Goal: Task Accomplishment & Management: Complete application form

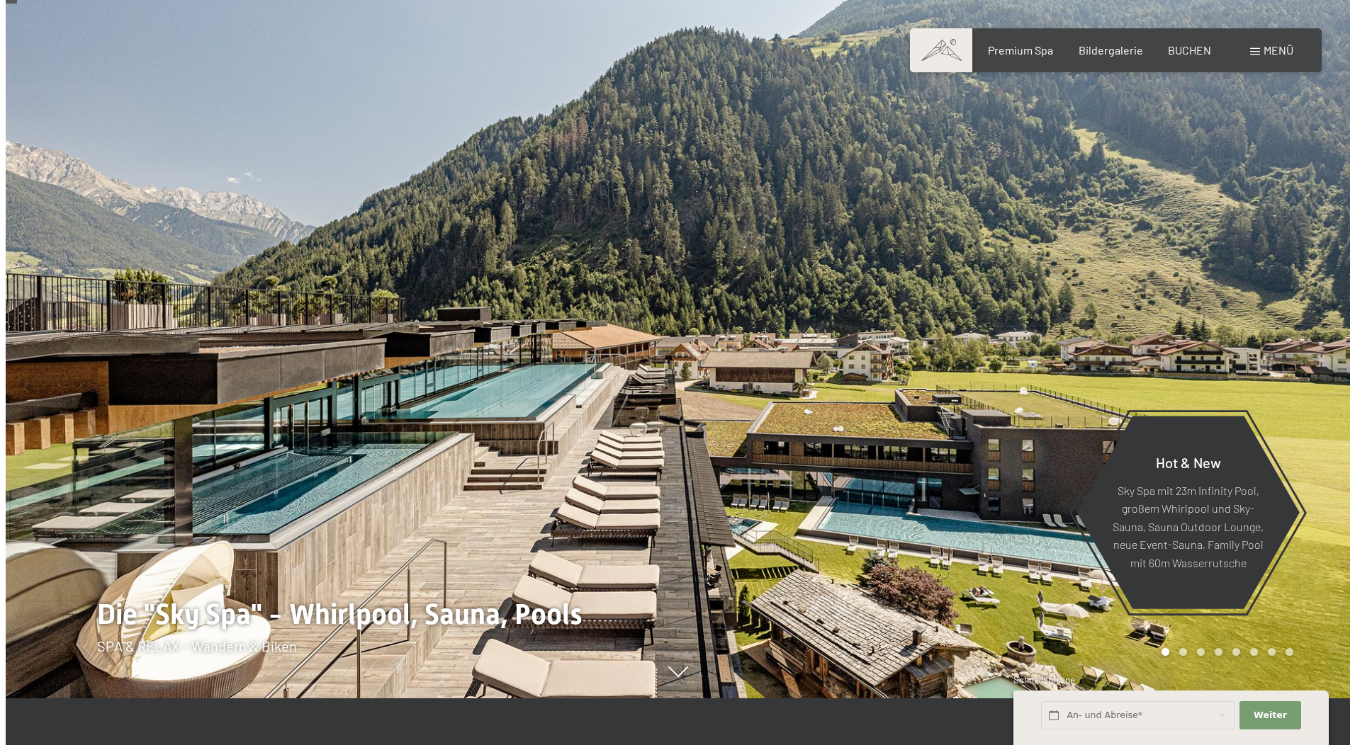
scroll to position [71, 0]
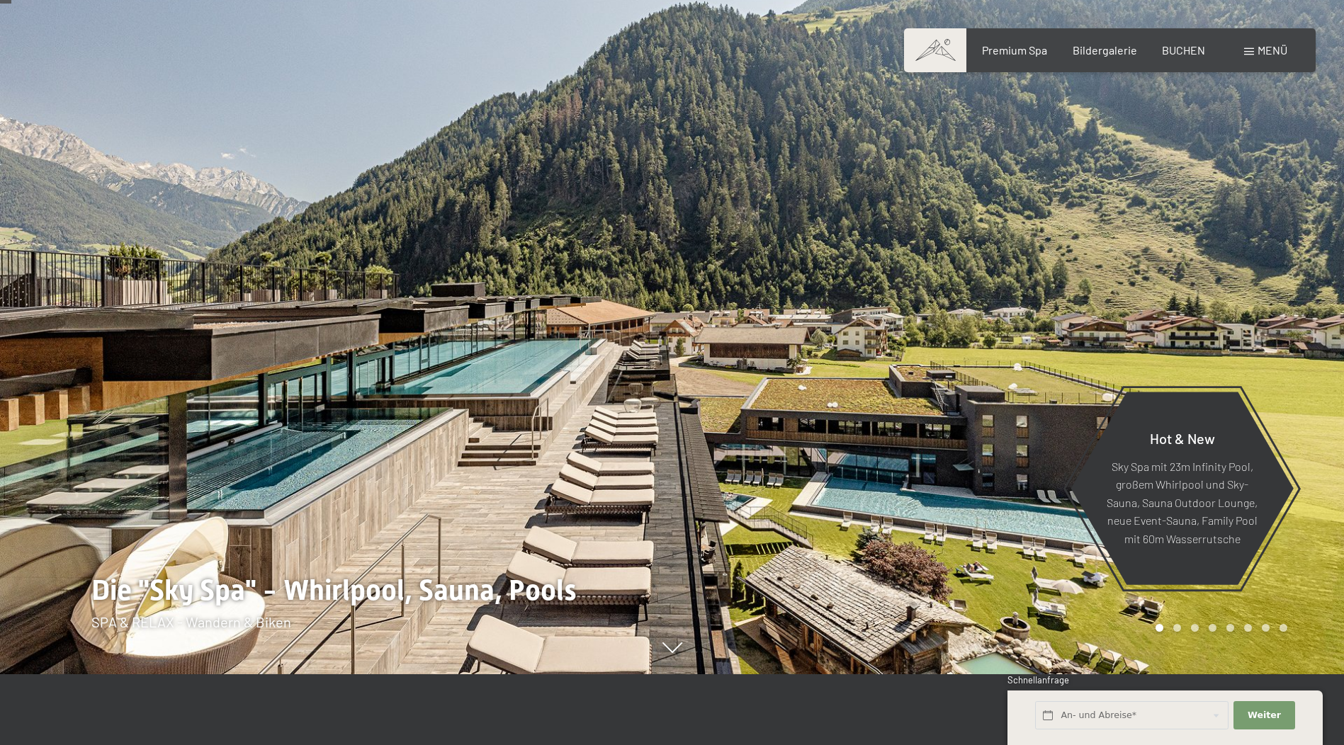
click at [1251, 52] on span at bounding box center [1249, 51] width 10 height 7
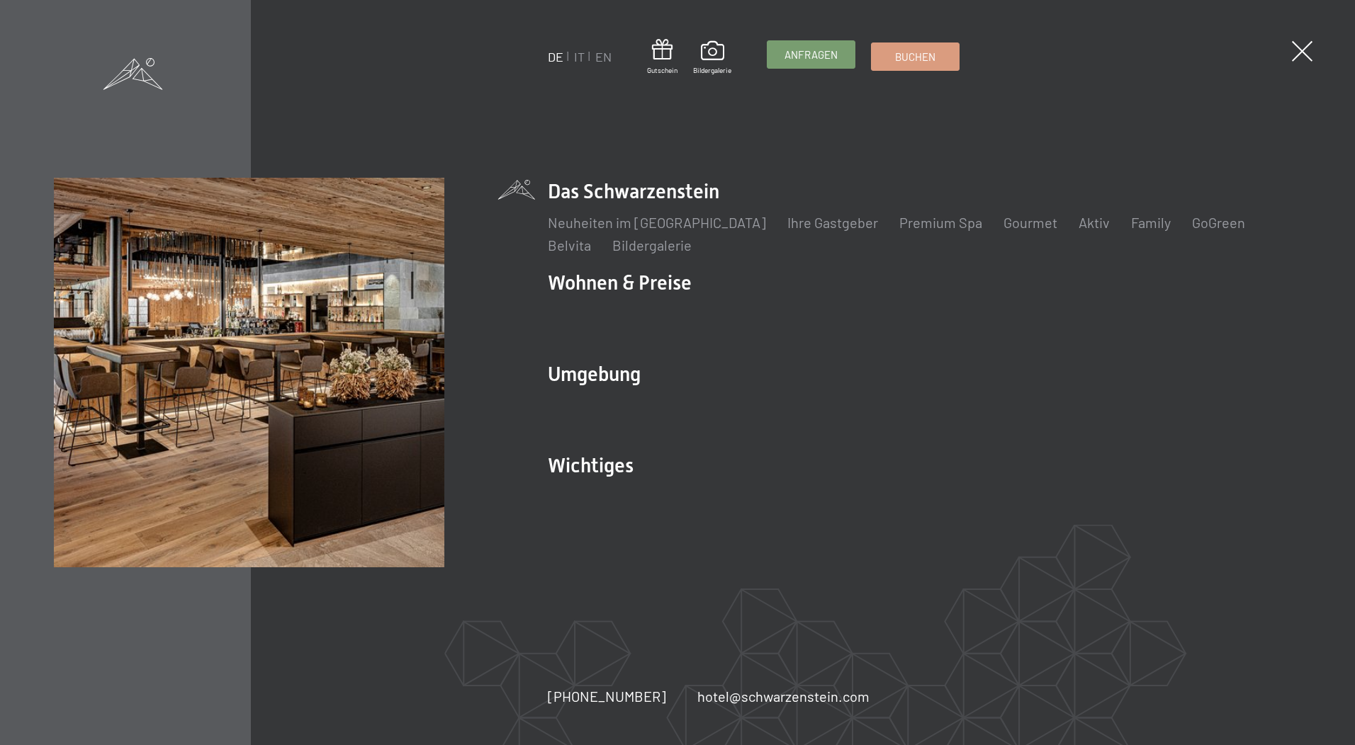
click at [798, 66] on link "Anfragen" at bounding box center [810, 54] width 87 height 27
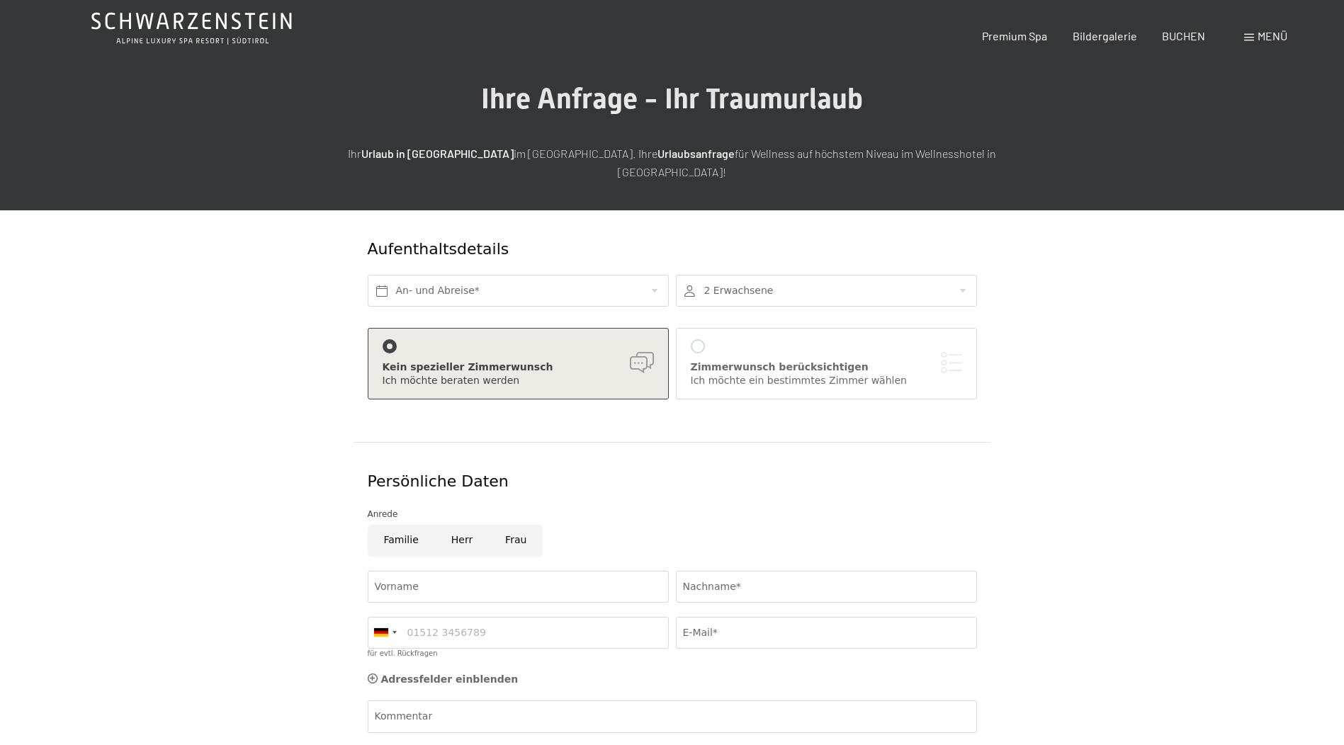
scroll to position [142, 0]
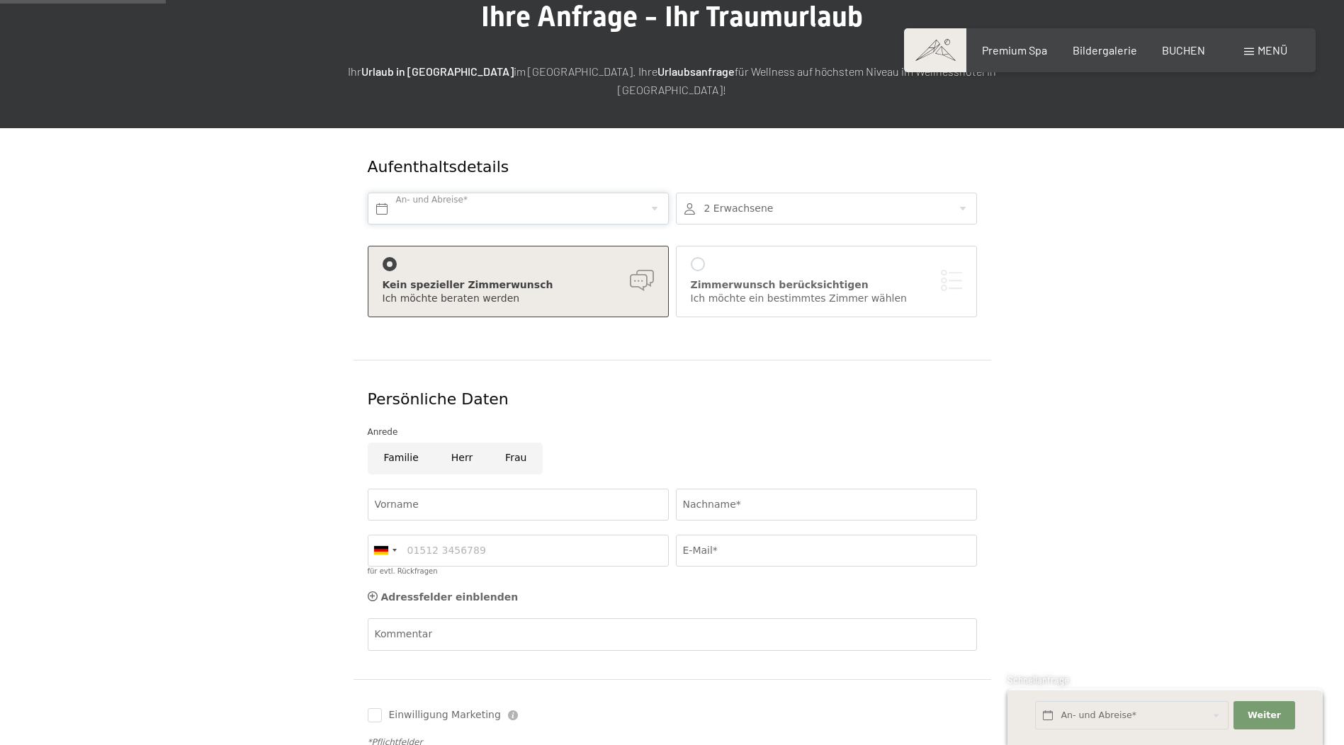
click at [437, 193] on input "text" at bounding box center [518, 209] width 301 height 32
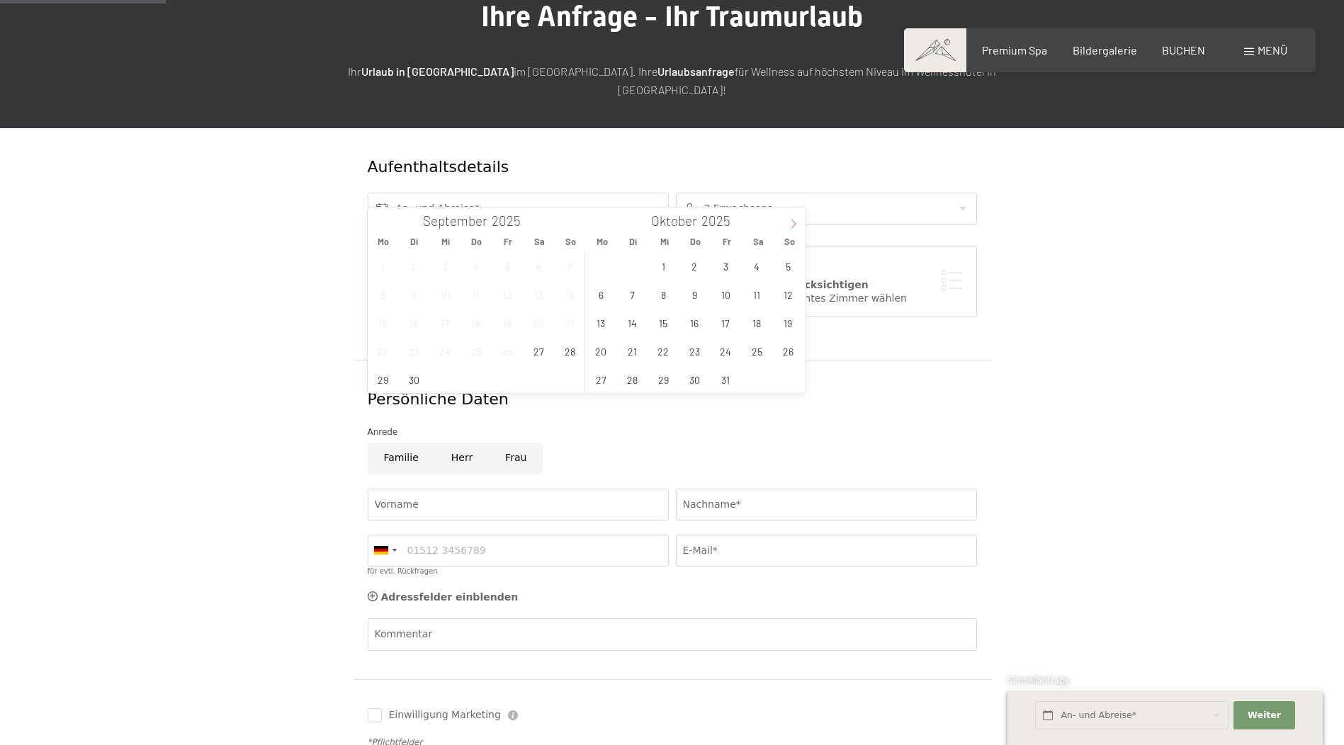
click at [794, 221] on icon at bounding box center [794, 224] width 10 height 10
type input "2026"
click at [756, 356] on span "24" at bounding box center [757, 351] width 28 height 28
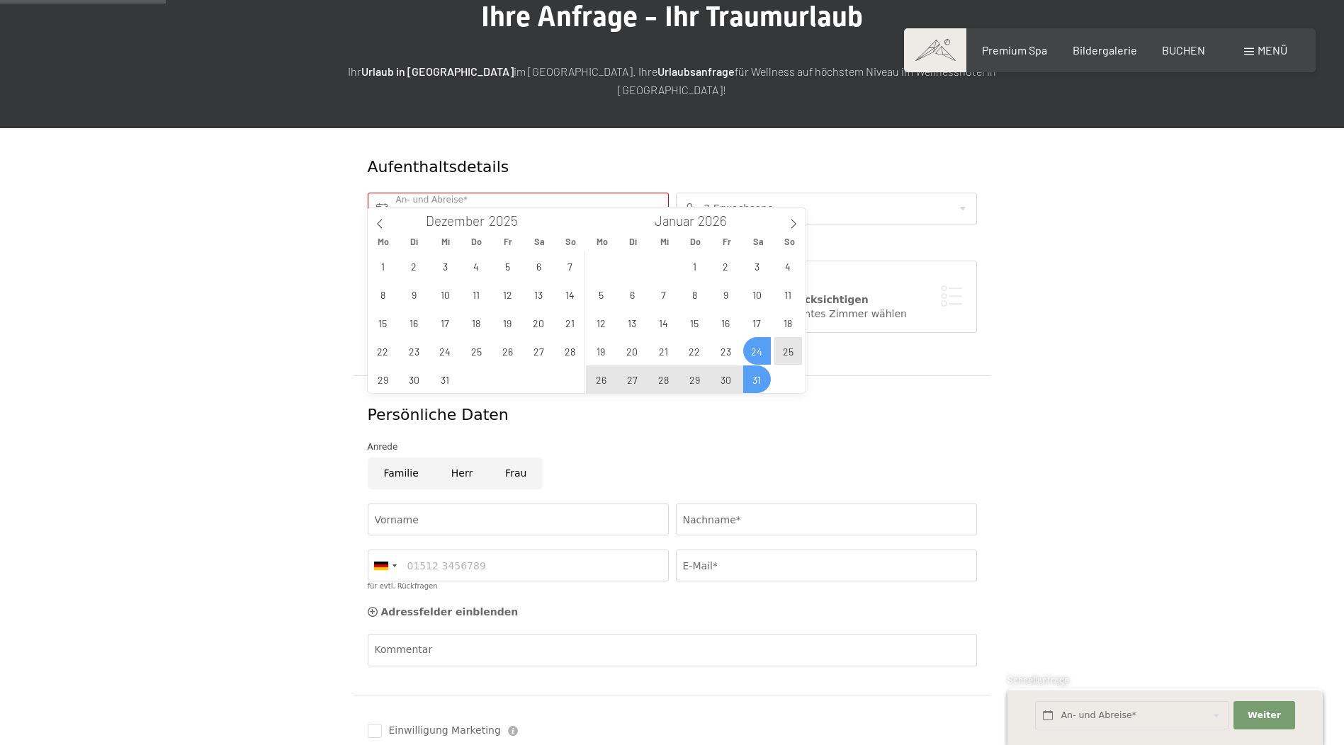
click at [751, 374] on span "31" at bounding box center [757, 380] width 28 height 28
type input "Sa. 24.01.2026 - Sa. 31.01.2026"
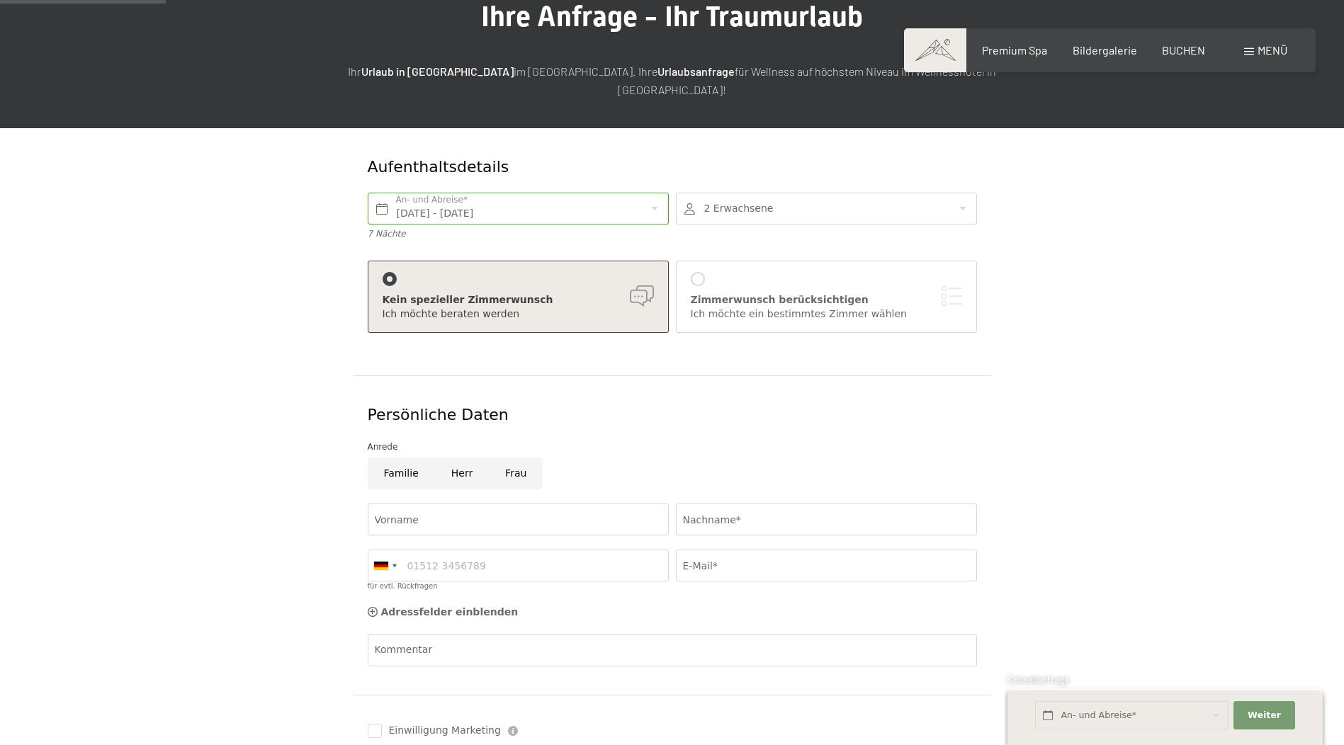
click at [764, 440] on div "Anrede" at bounding box center [672, 447] width 609 height 14
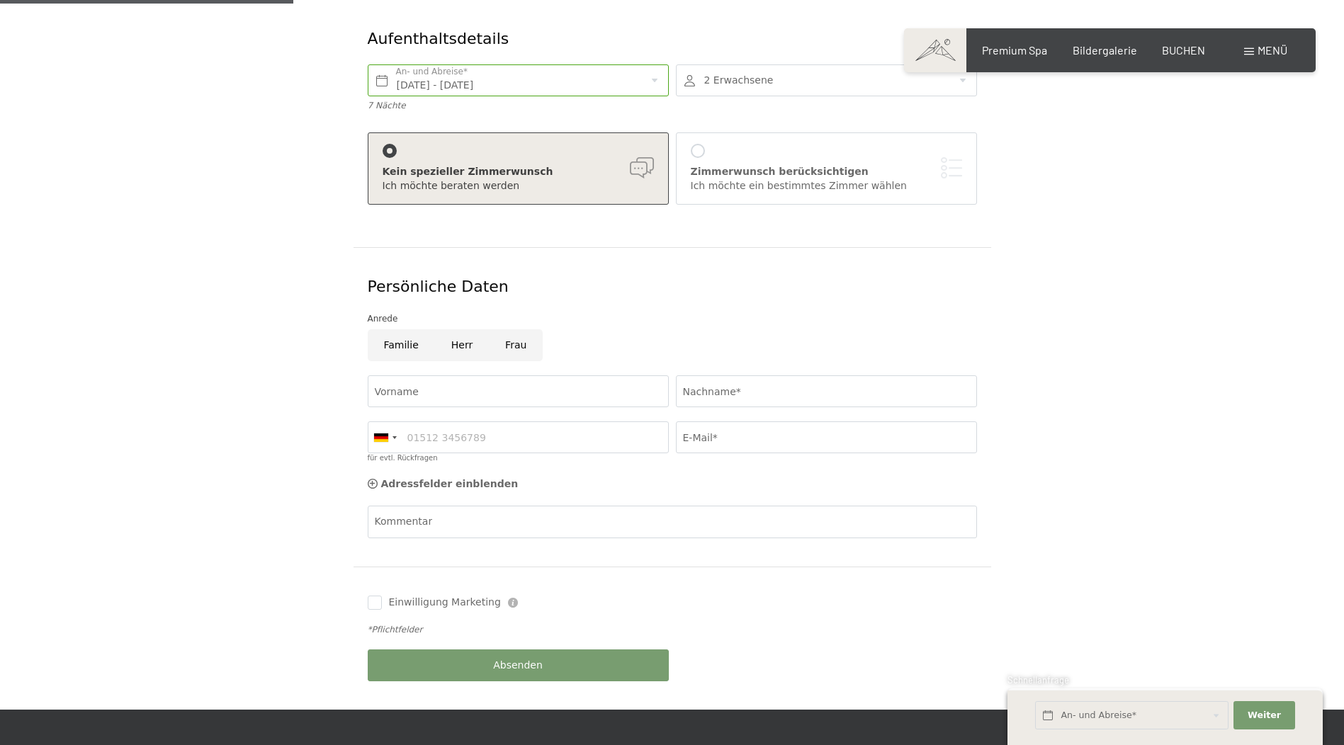
scroll to position [354, 0]
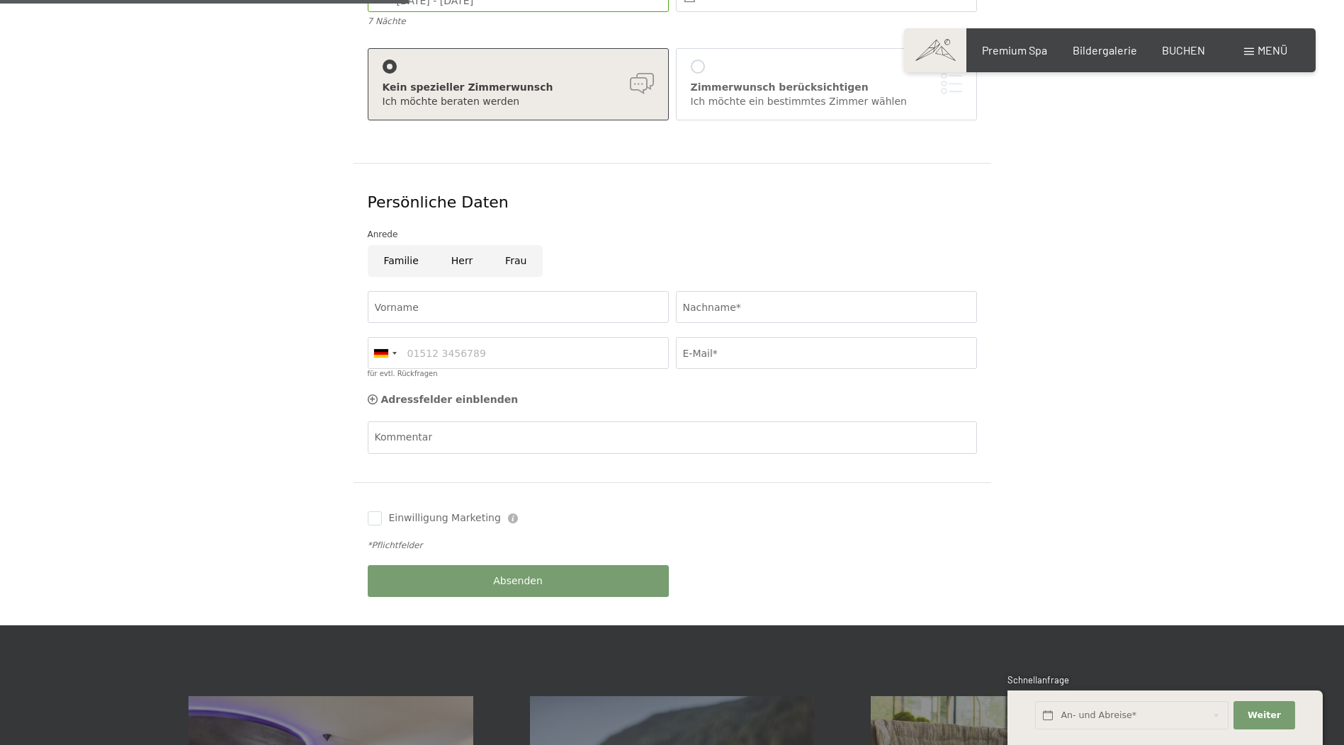
click at [393, 245] on input "Familie" at bounding box center [401, 261] width 67 height 32
radio input "true"
click at [423, 291] on input "Vorname" at bounding box center [518, 307] width 301 height 32
click at [746, 291] on input "Nachname*" at bounding box center [826, 307] width 301 height 32
type input "Despodova"
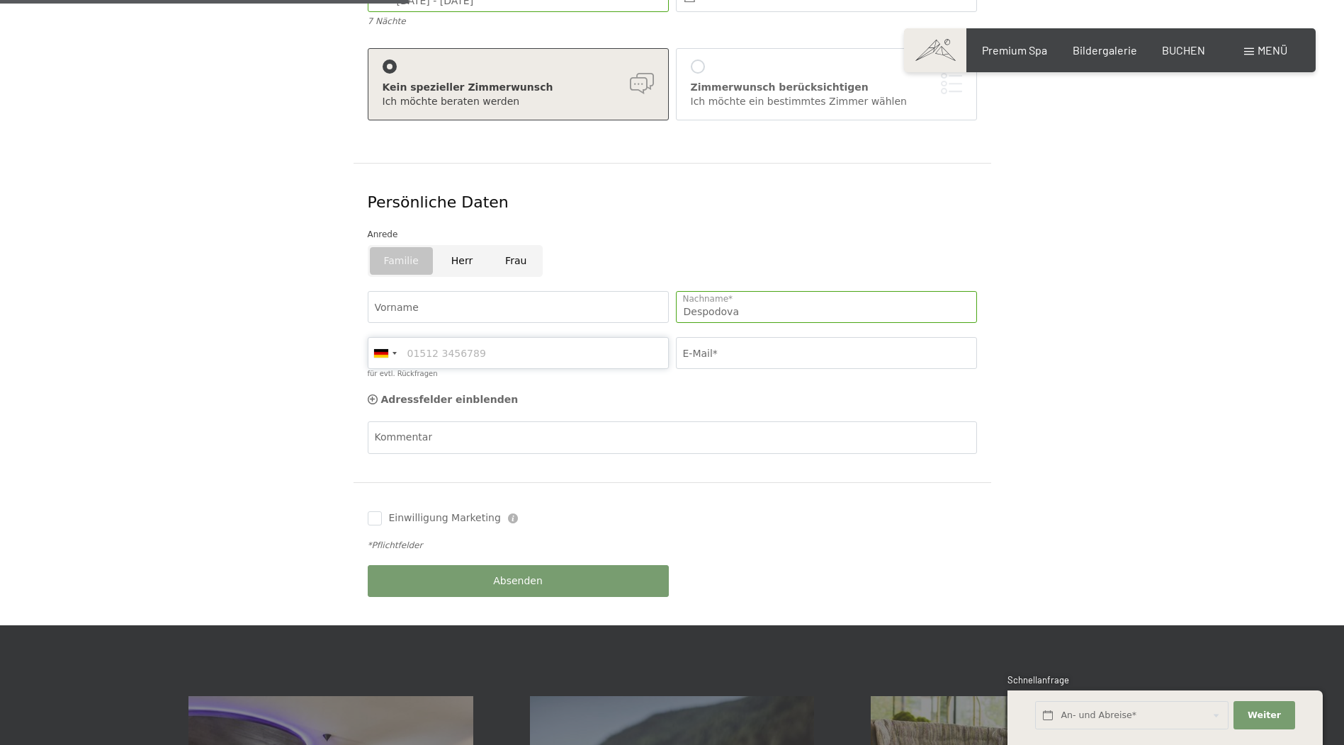
click at [551, 343] on input "für evtl. Rückfragen" at bounding box center [518, 353] width 301 height 32
click at [384, 349] on div at bounding box center [381, 353] width 14 height 9
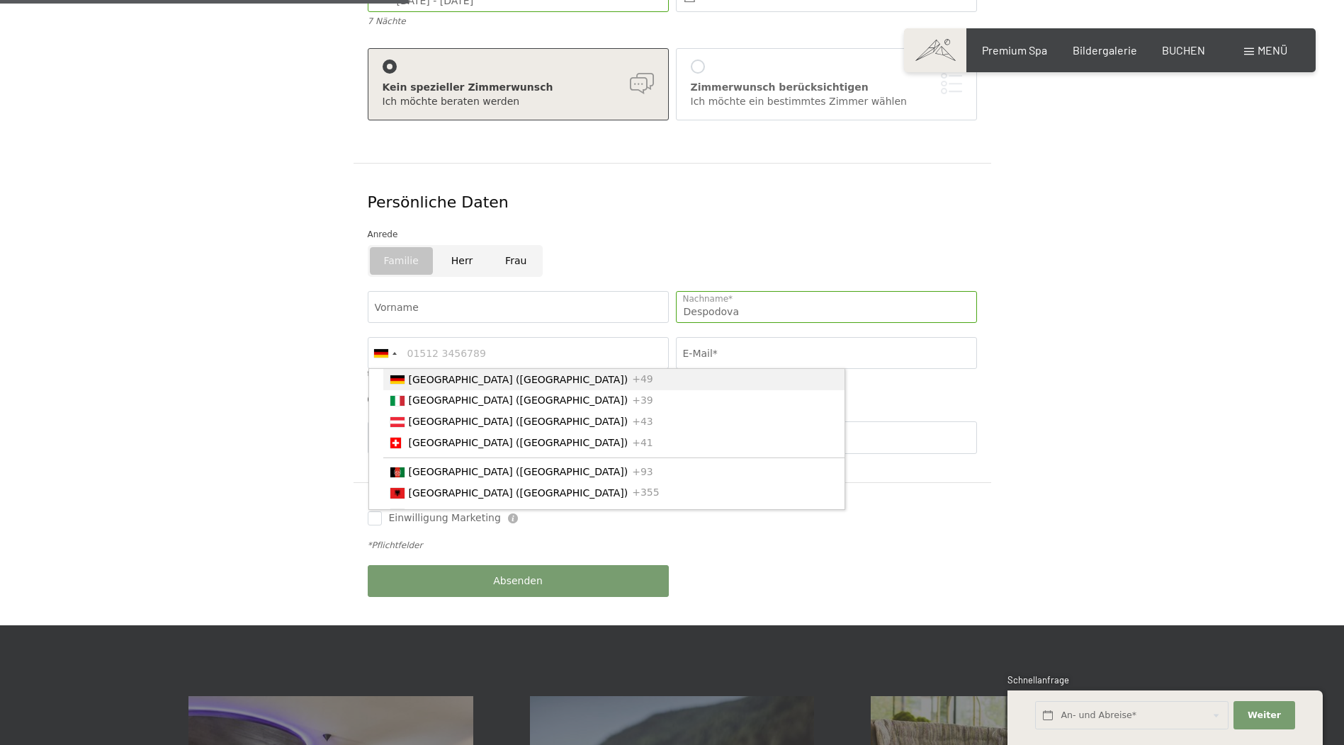
click at [381, 424] on ul "Germany (Deutschland) +49 Italy (Italia) +39 Austria (Österreich) +43 Switzerla…" at bounding box center [606, 439] width 477 height 142
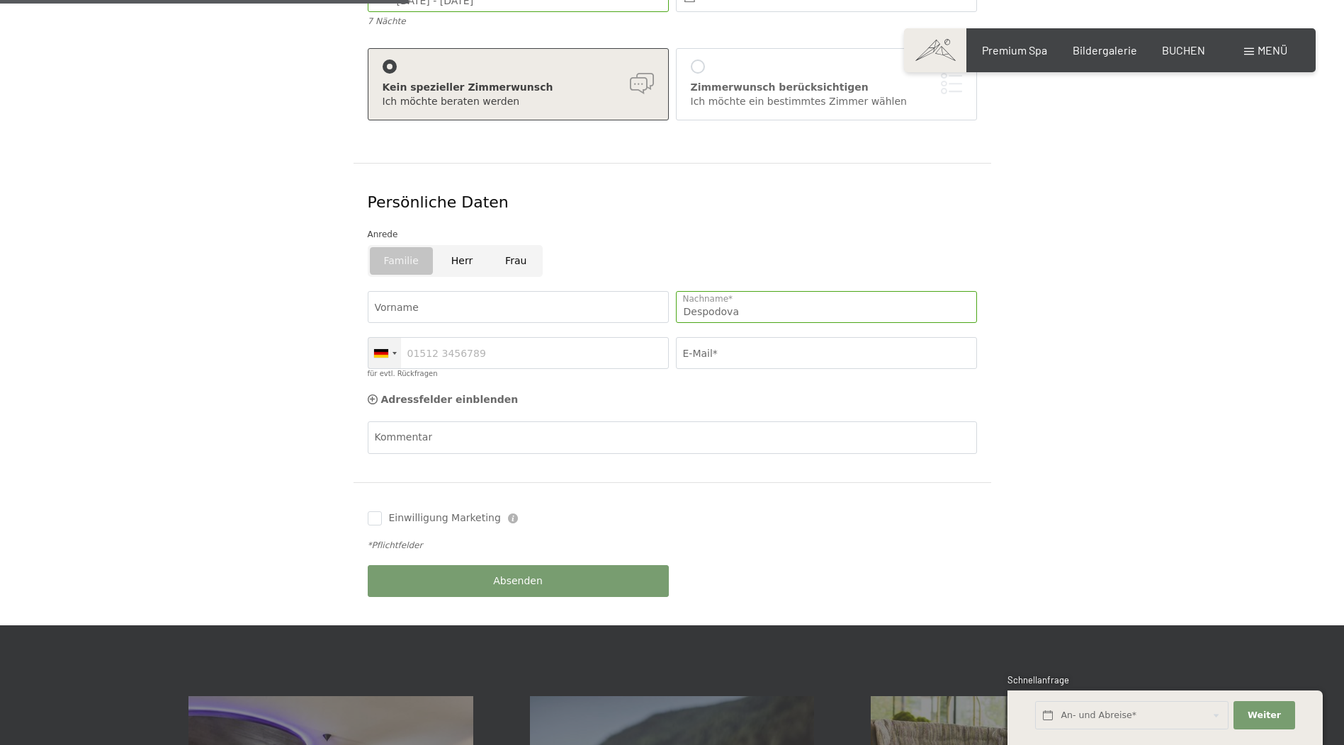
click at [395, 339] on div at bounding box center [384, 353] width 33 height 30
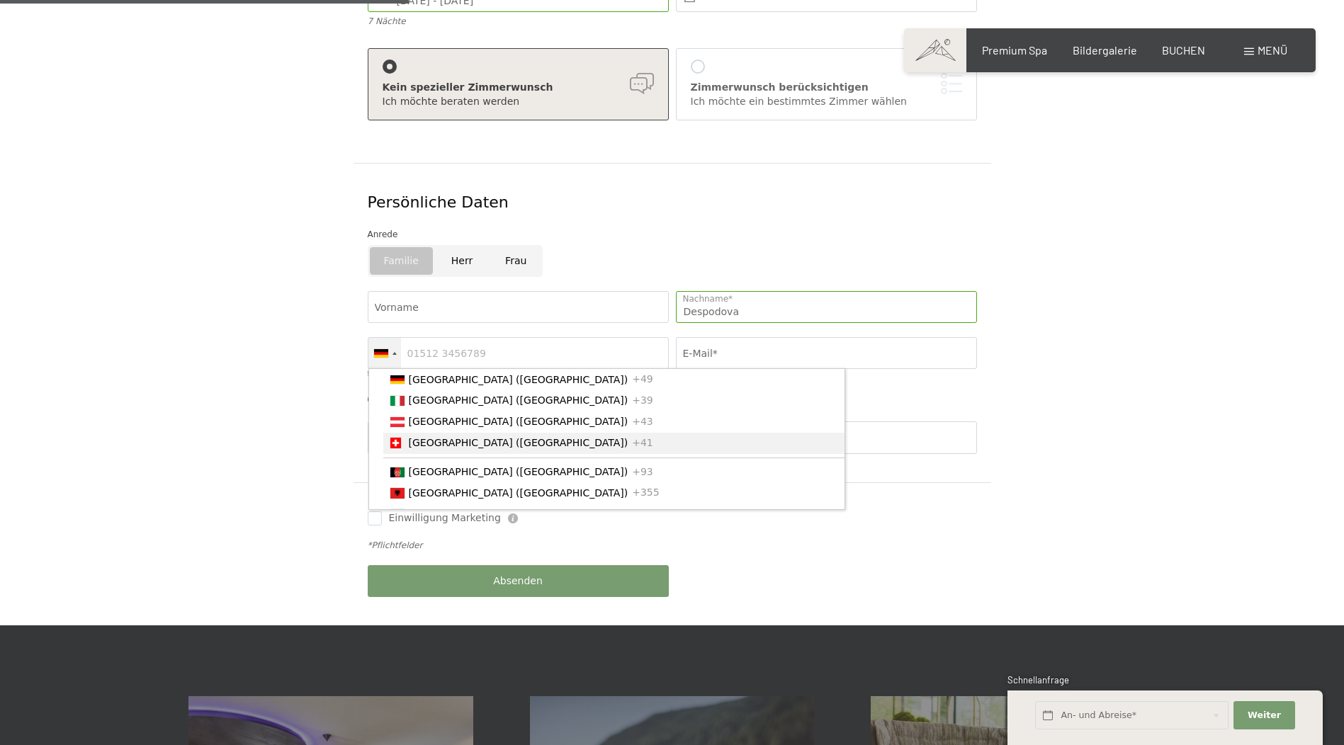
click at [405, 433] on li "Switzerland (Schweiz) +41" at bounding box center [613, 443] width 461 height 21
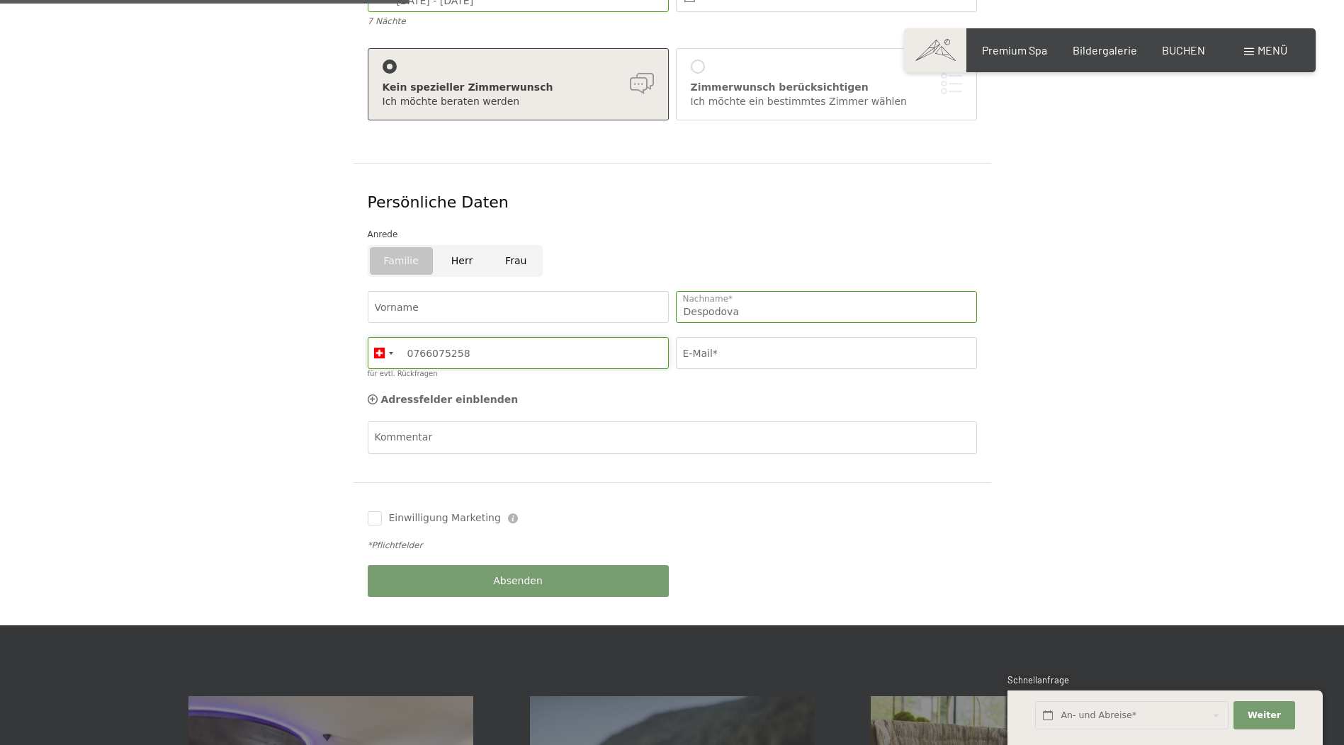
type input "0766075258"
drag, startPoint x: 706, startPoint y: 317, endPoint x: 689, endPoint y: 339, distance: 27.9
click at [704, 330] on div "E-Mail*" at bounding box center [826, 358] width 308 height 56
click at [689, 337] on input "E-Mail*" at bounding box center [826, 353] width 301 height 32
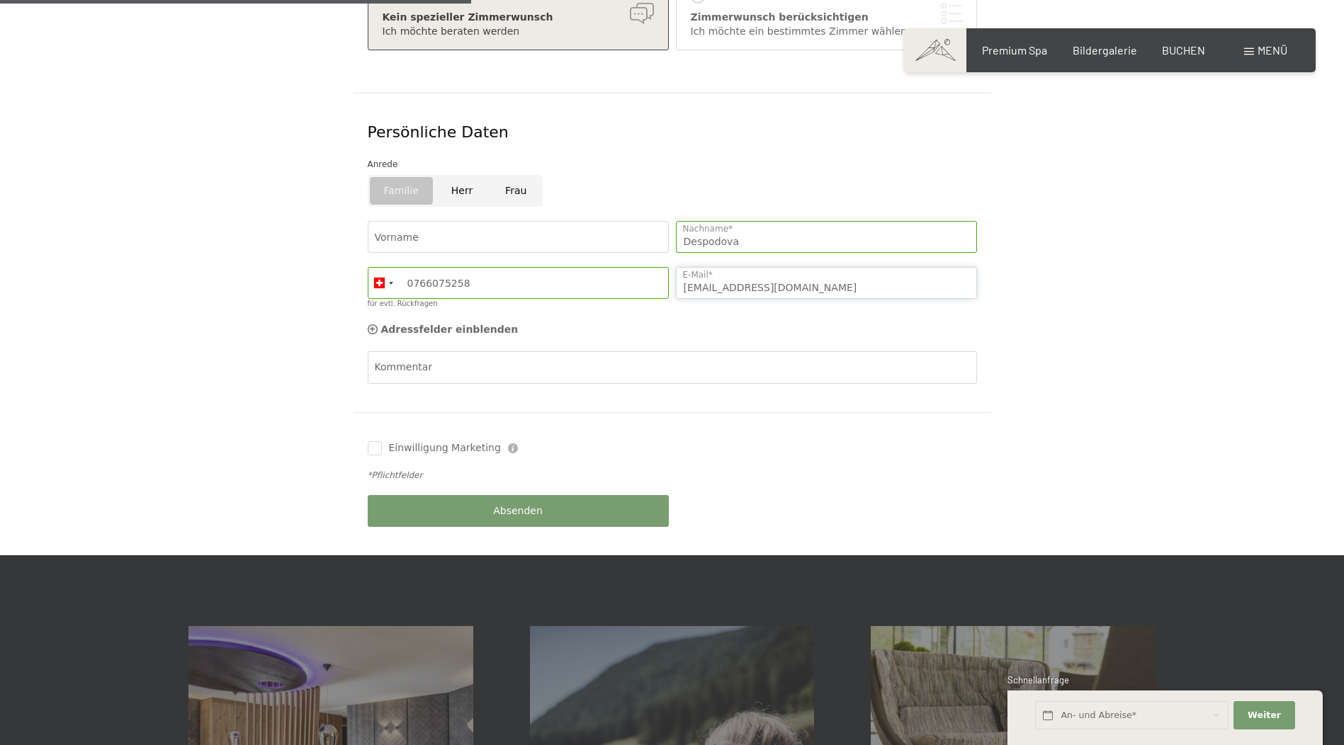
scroll to position [425, 0]
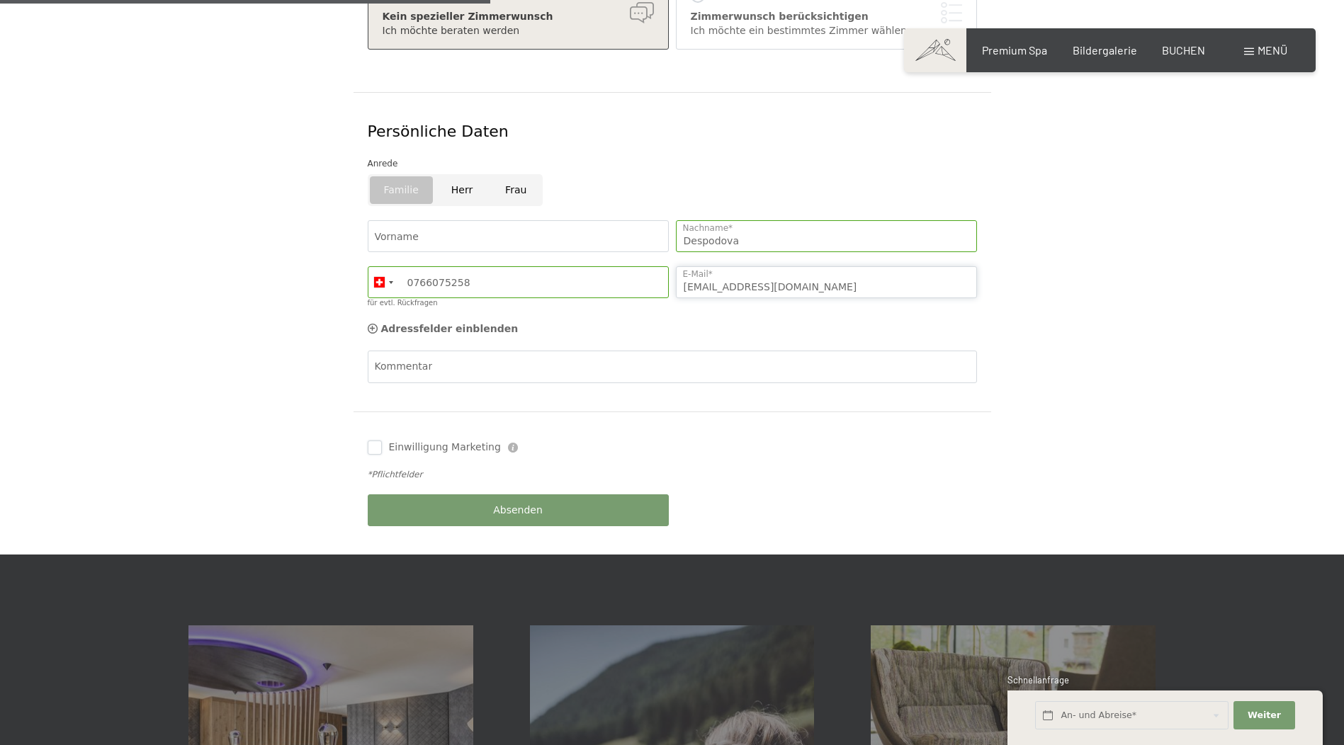
type input "mariyana.zhl@gmail.com"
click at [368, 441] on input "Einwilligung Marketing" at bounding box center [375, 448] width 14 height 14
checkbox input "true"
click at [404, 495] on button "Absenden" at bounding box center [518, 511] width 301 height 32
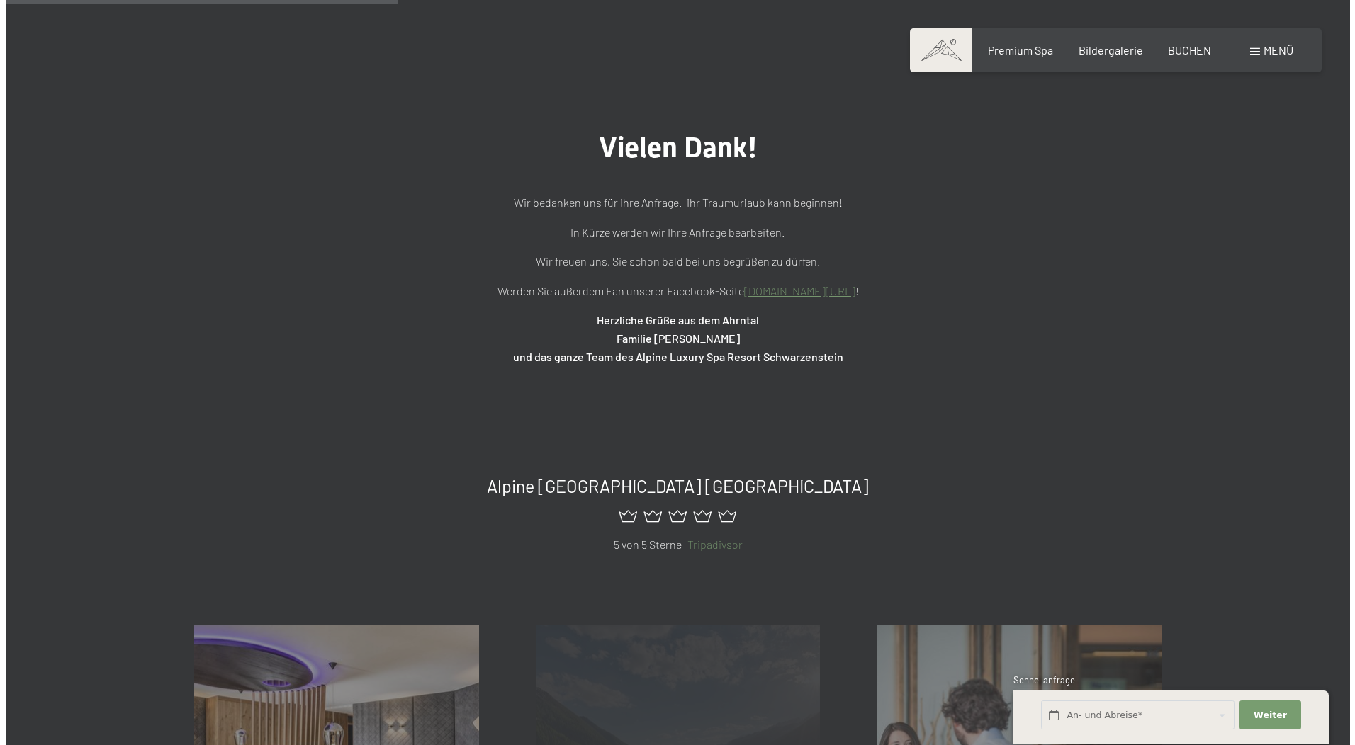
scroll to position [62, 0]
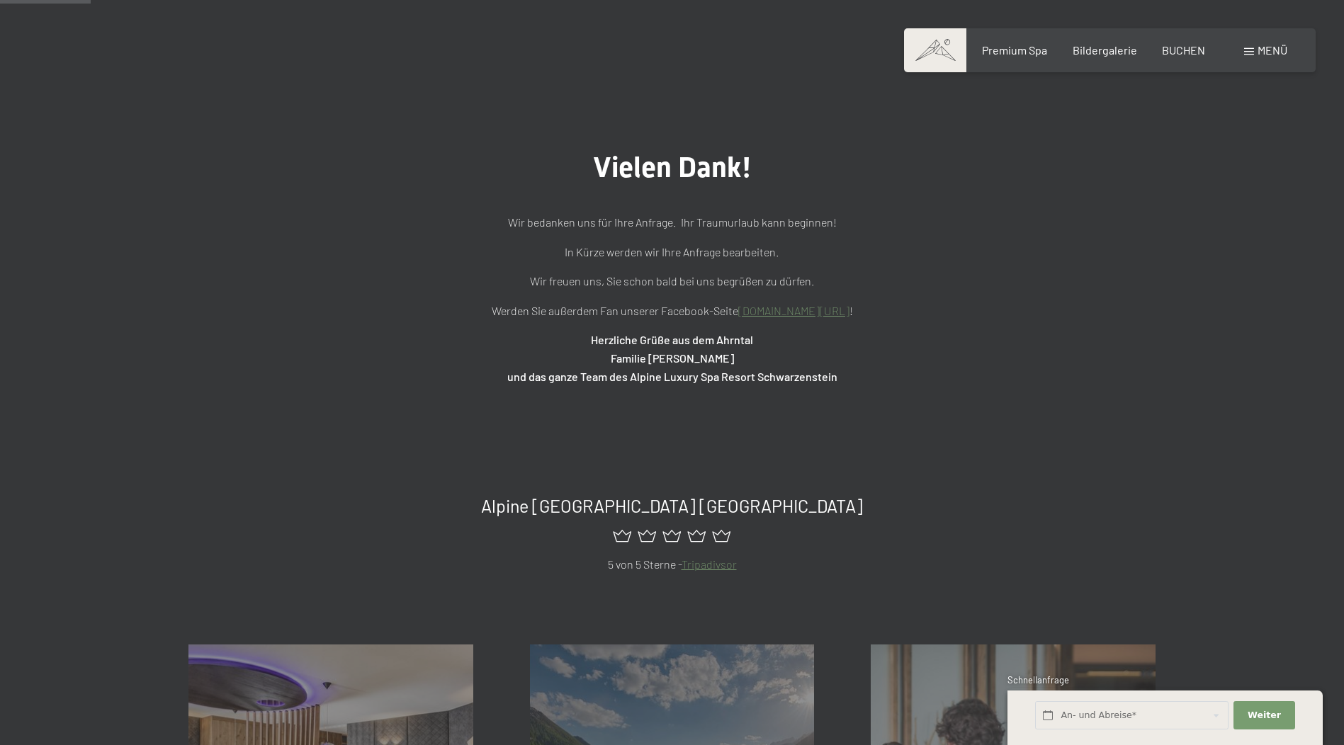
click at [1246, 49] on span at bounding box center [1249, 51] width 10 height 7
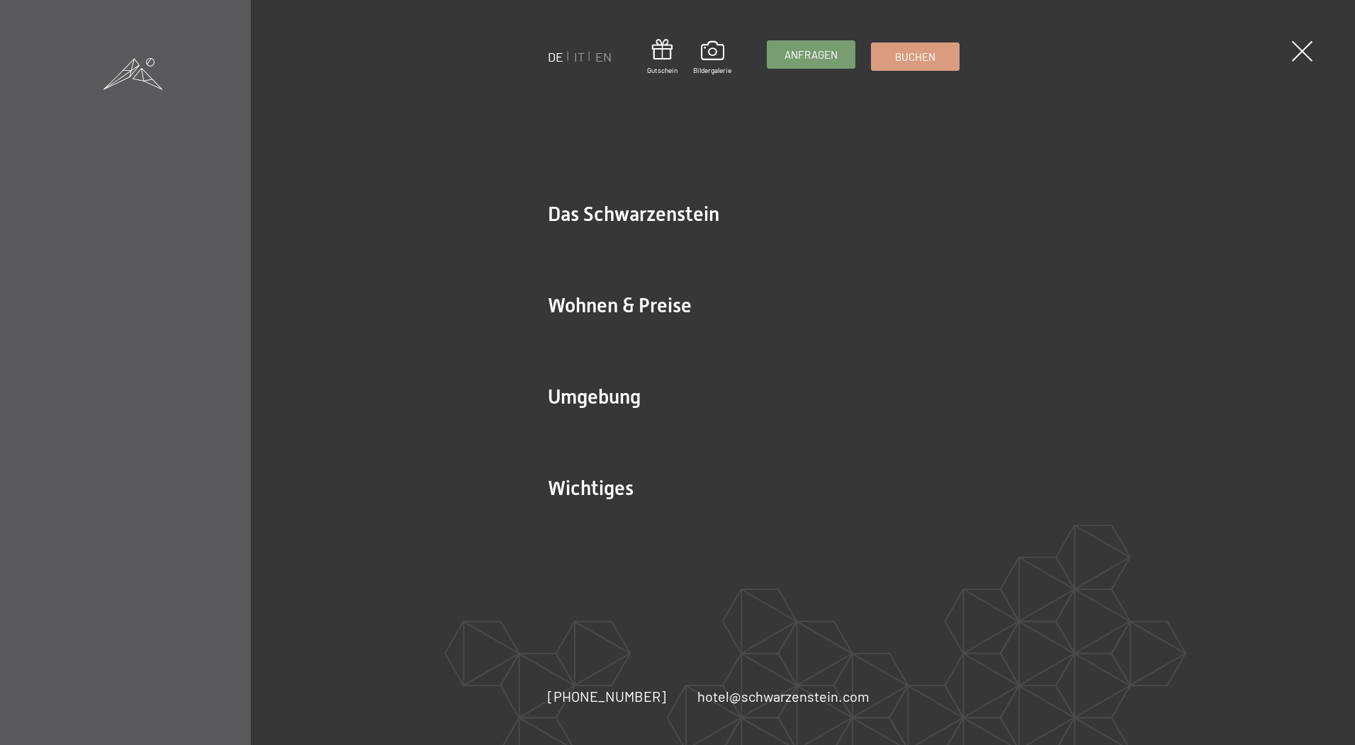
click at [799, 50] on span "Anfragen" at bounding box center [810, 54] width 53 height 15
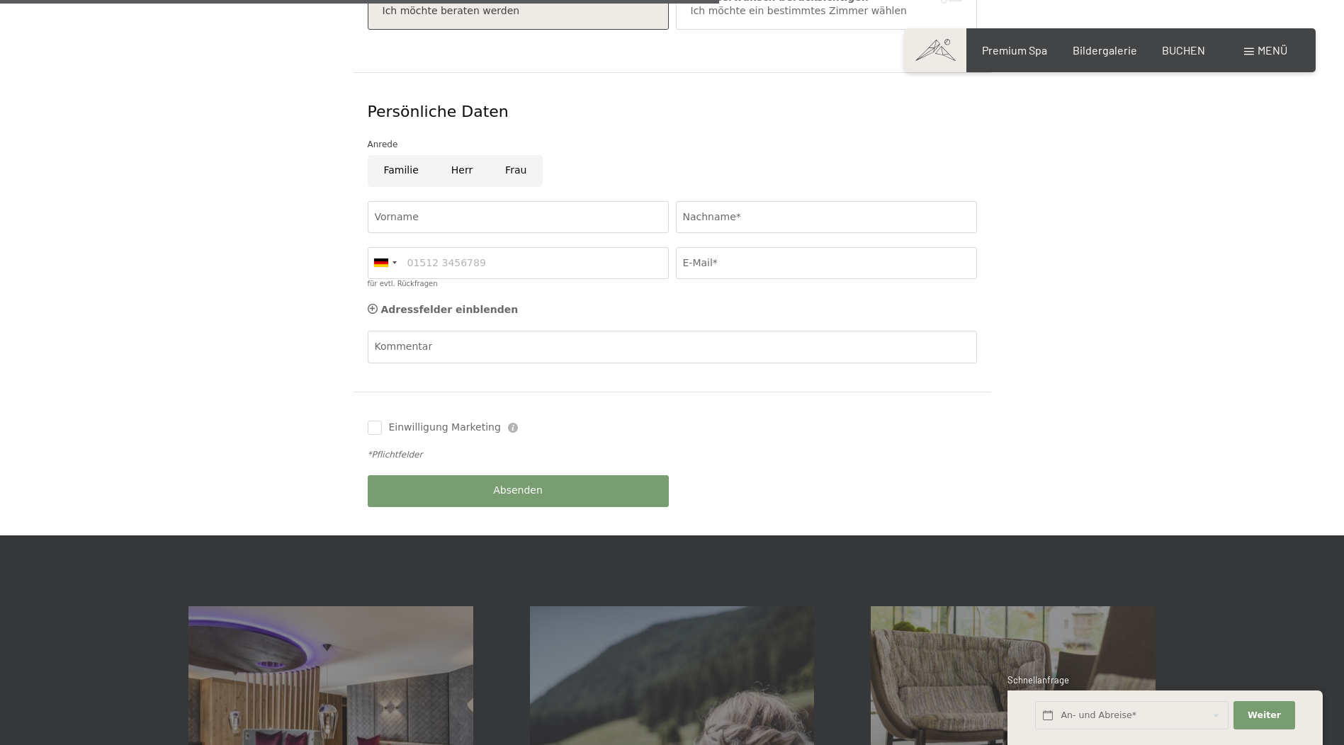
scroll to position [709, 0]
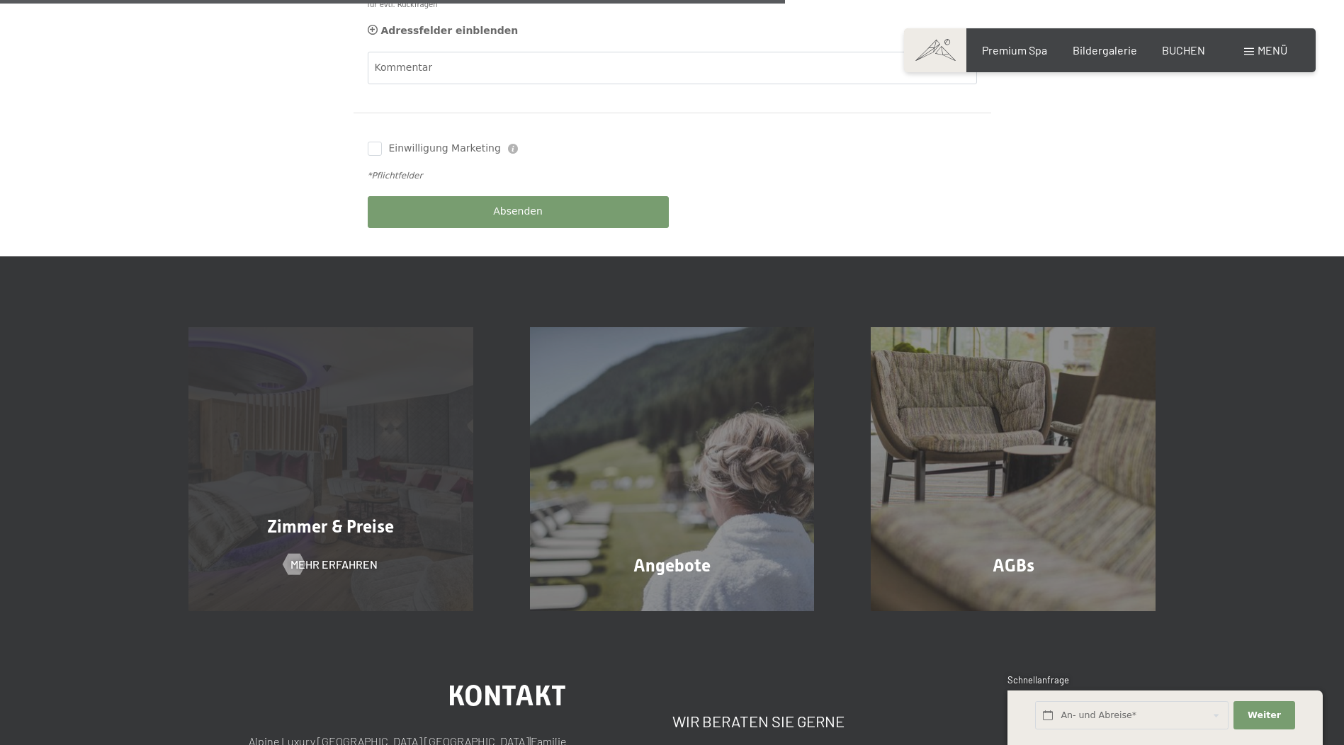
click at [386, 482] on div "Zimmer & Preise Mehr erfahren" at bounding box center [331, 469] width 342 height 285
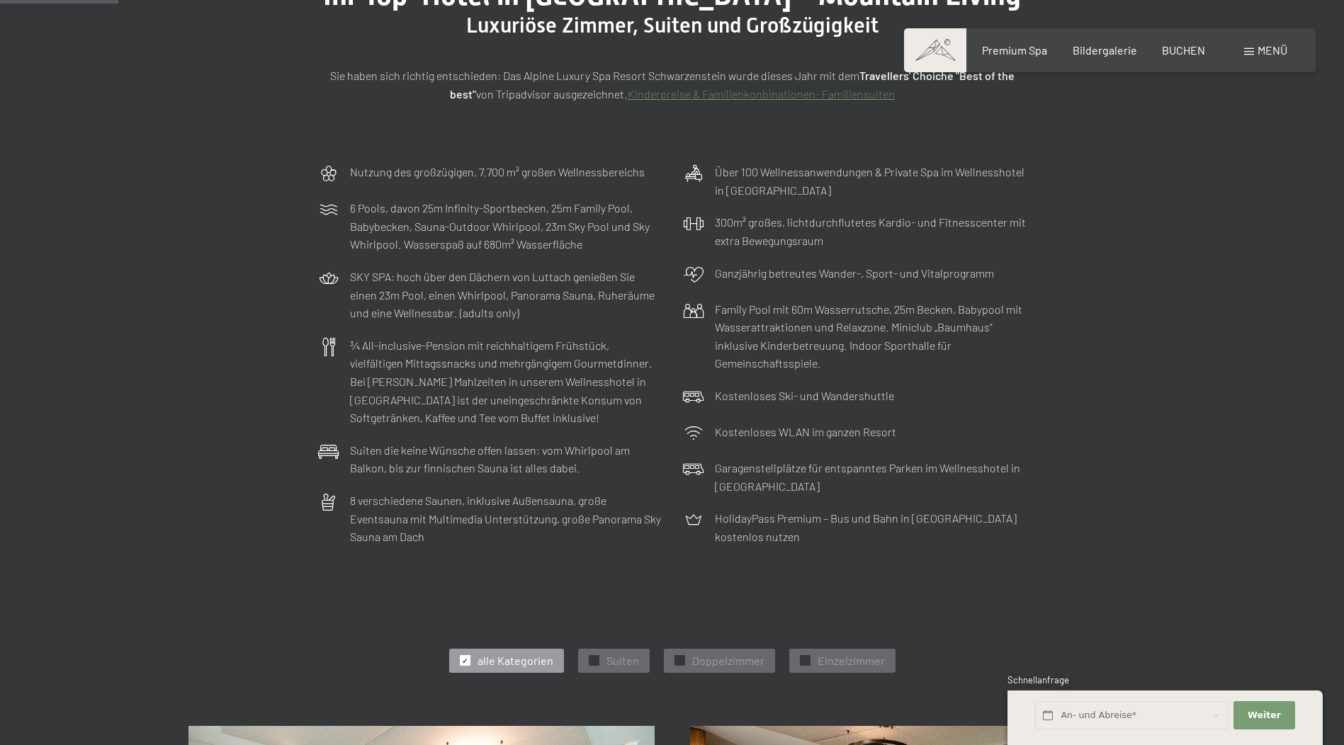
scroll to position [71, 0]
